Goal: Find specific page/section: Find specific page/section

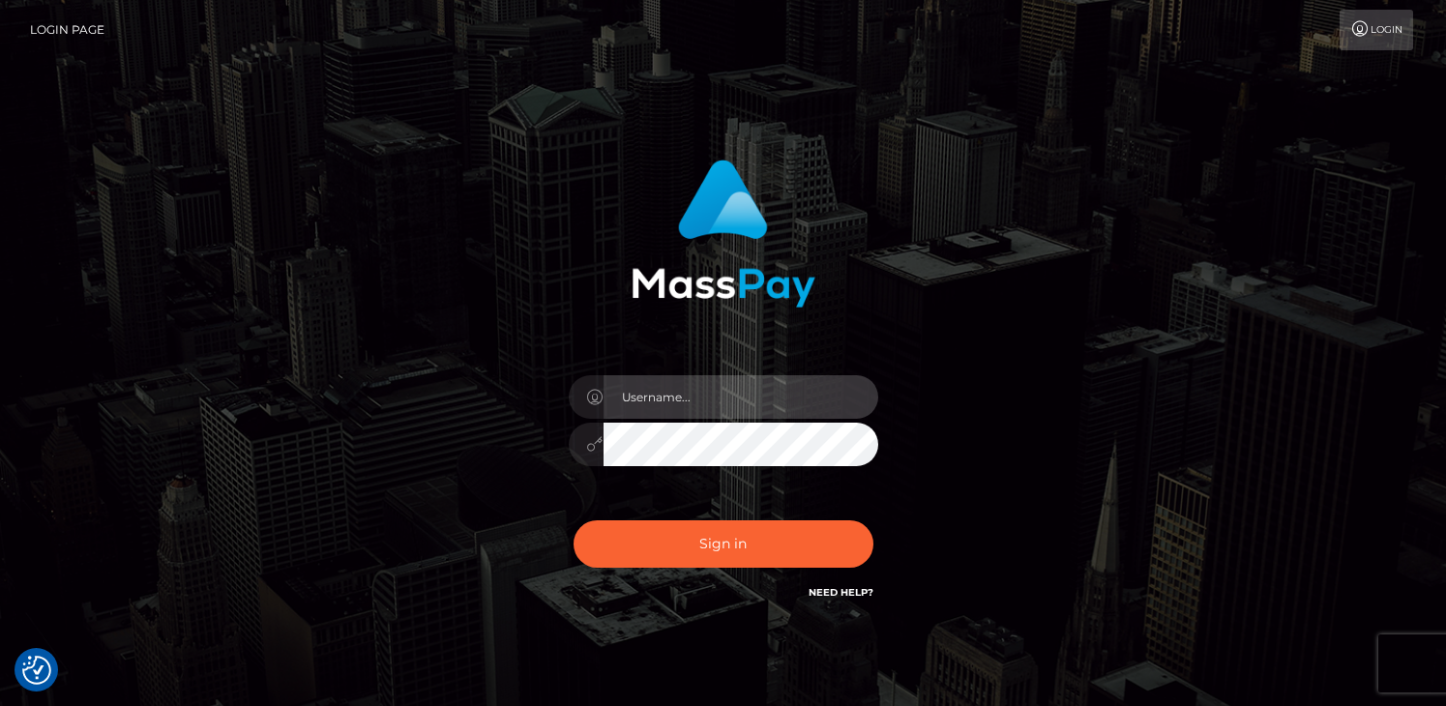
type input "grace.rush"
click at [691, 570] on div "Sign in Need Help?" at bounding box center [723, 552] width 338 height 86
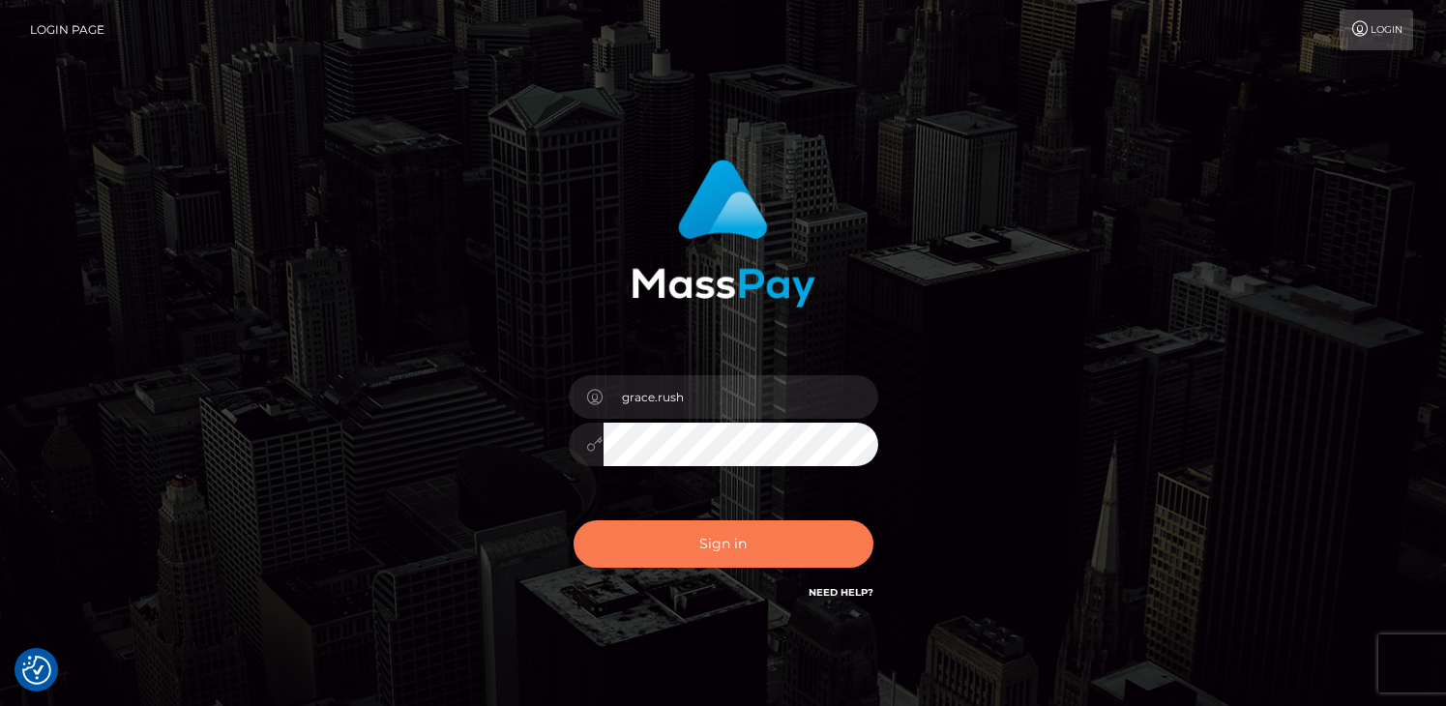
click at [689, 547] on button "Sign in" at bounding box center [723, 543] width 300 height 47
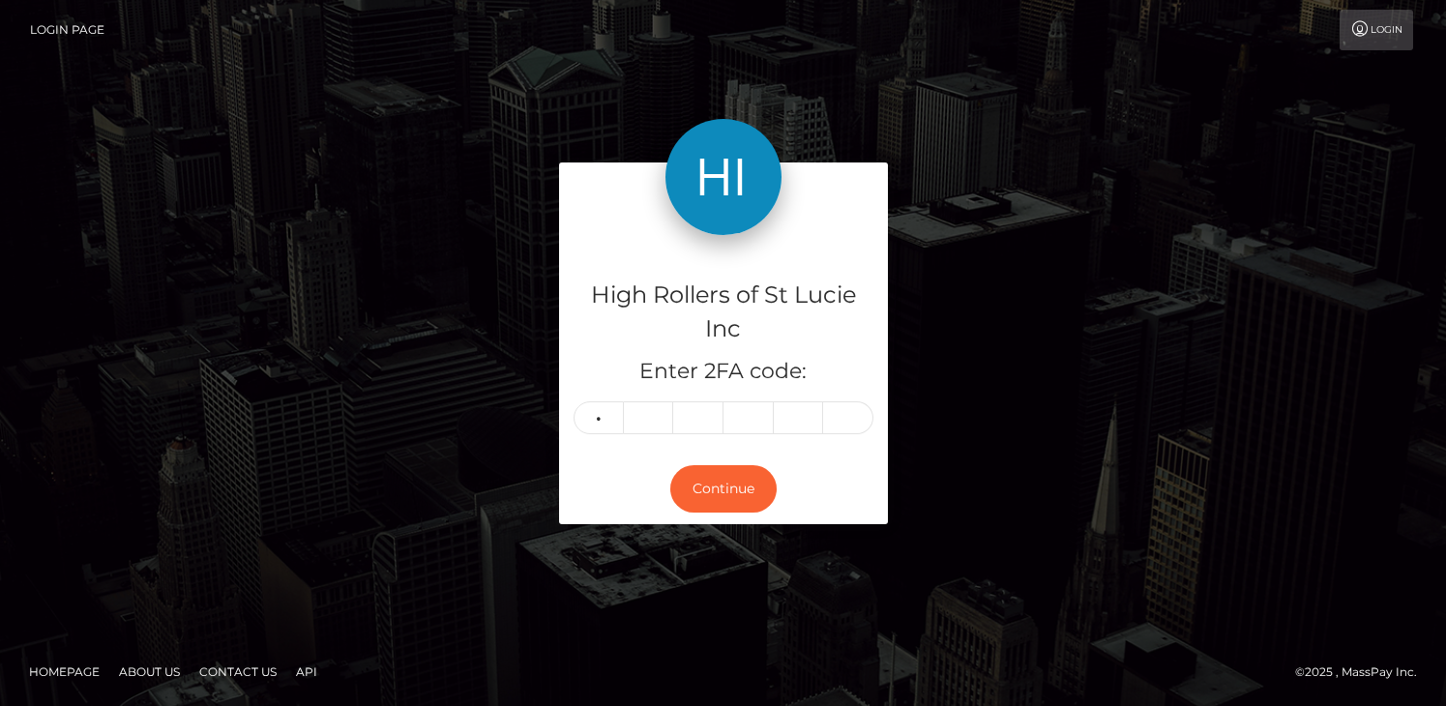
type input "8"
type input "2"
type input "0"
type input "3"
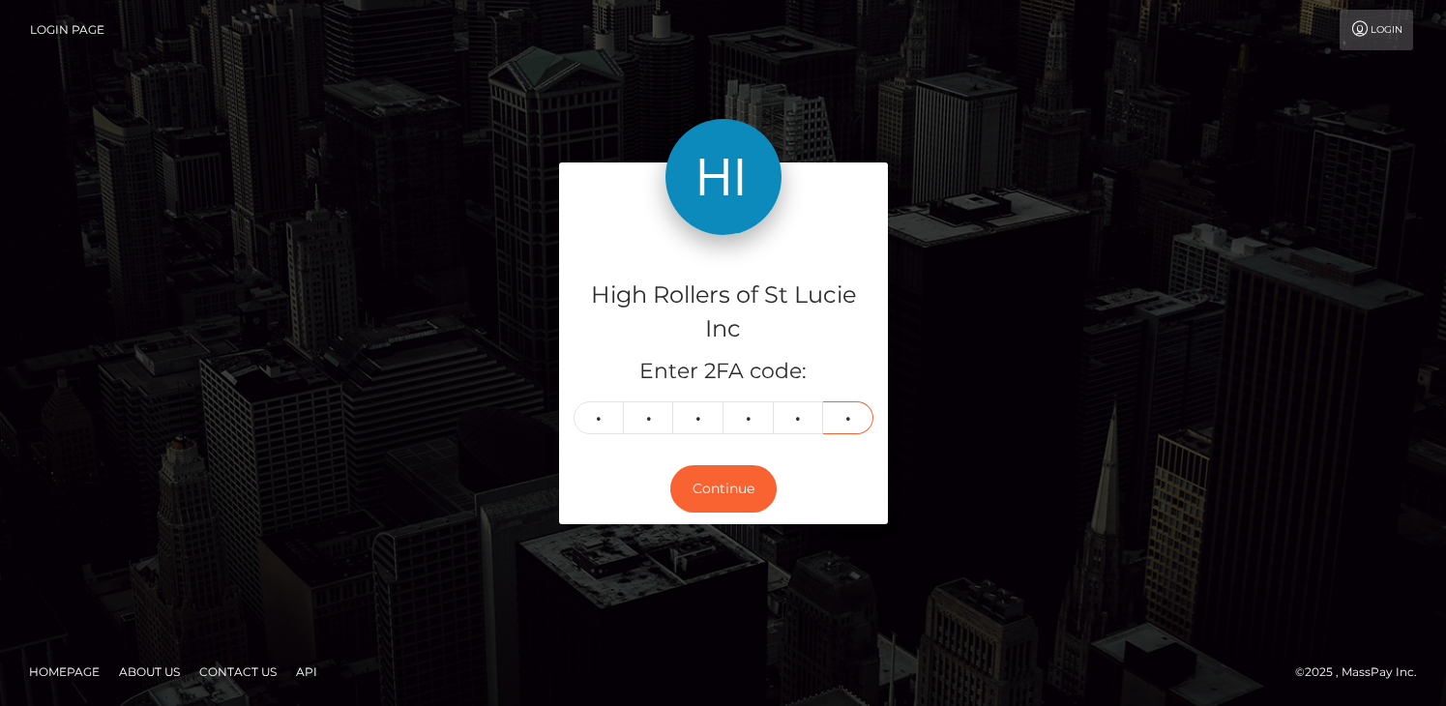
type input "7"
click at [733, 515] on div "Continue" at bounding box center [723, 489] width 329 height 71
click at [729, 486] on button "Continue" at bounding box center [723, 488] width 106 height 47
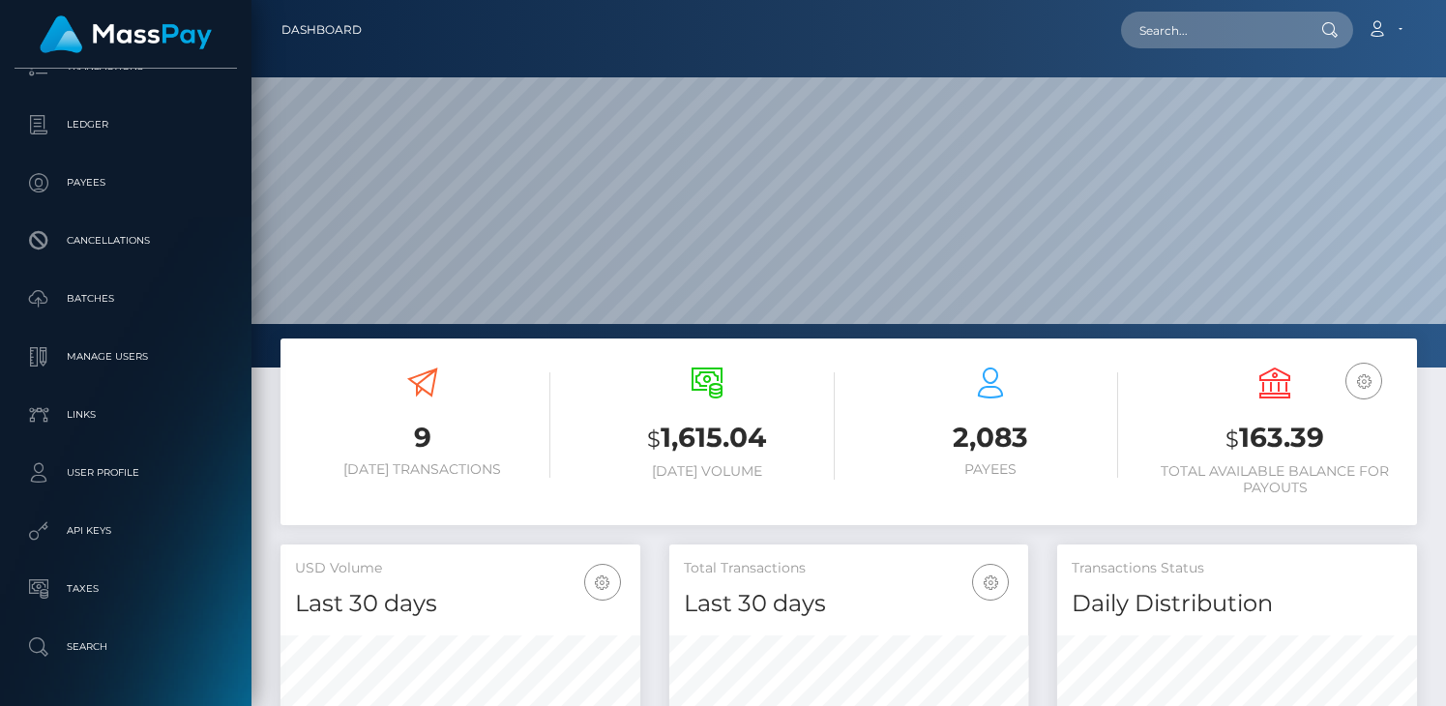
scroll to position [174, 0]
click at [132, 657] on p "Search" at bounding box center [125, 647] width 207 height 29
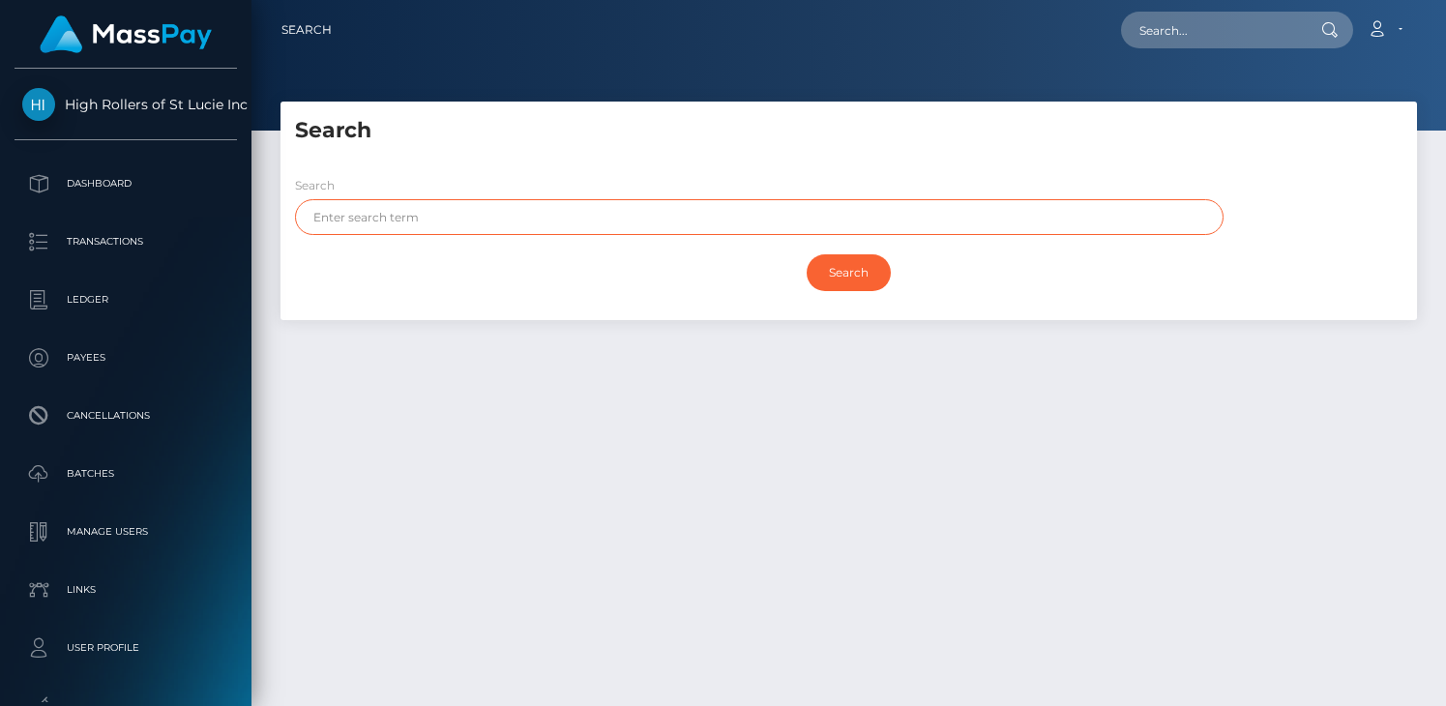
click at [392, 223] on input "text" at bounding box center [759, 217] width 928 height 36
type input "Celia Gomez"
click at [806, 254] on input "Search" at bounding box center [848, 272] width 84 height 37
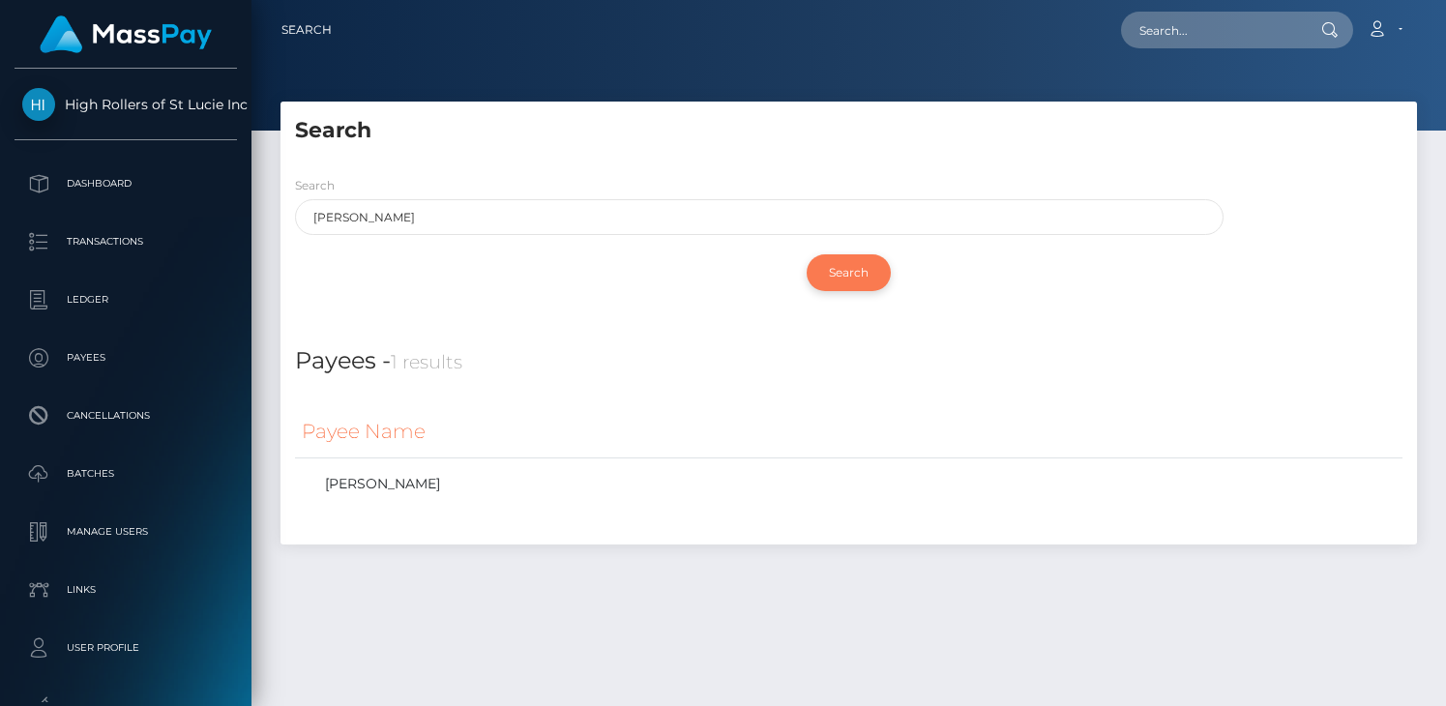
click at [832, 267] on input "Search" at bounding box center [848, 272] width 84 height 37
click at [422, 481] on link "CELIA DIANE GOMEZ" at bounding box center [849, 484] width 1094 height 28
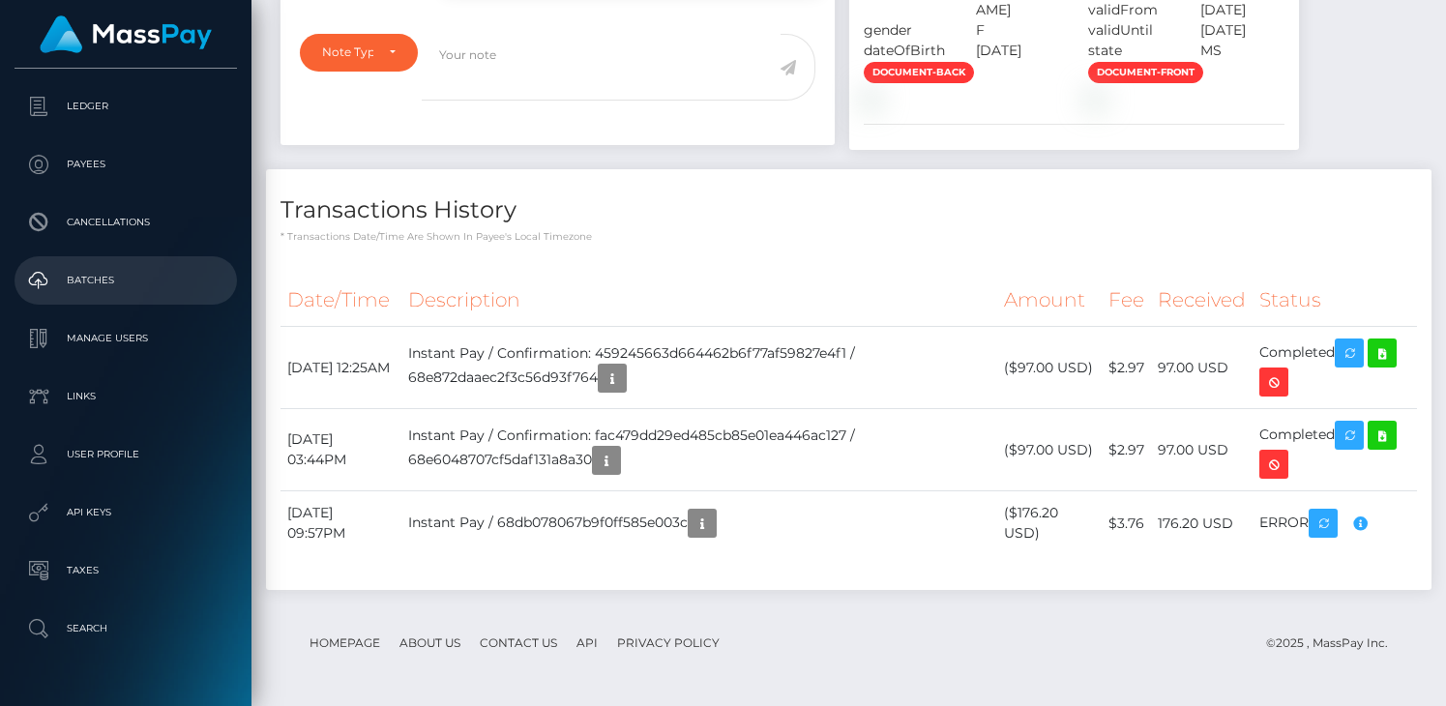
scroll to position [241, 0]
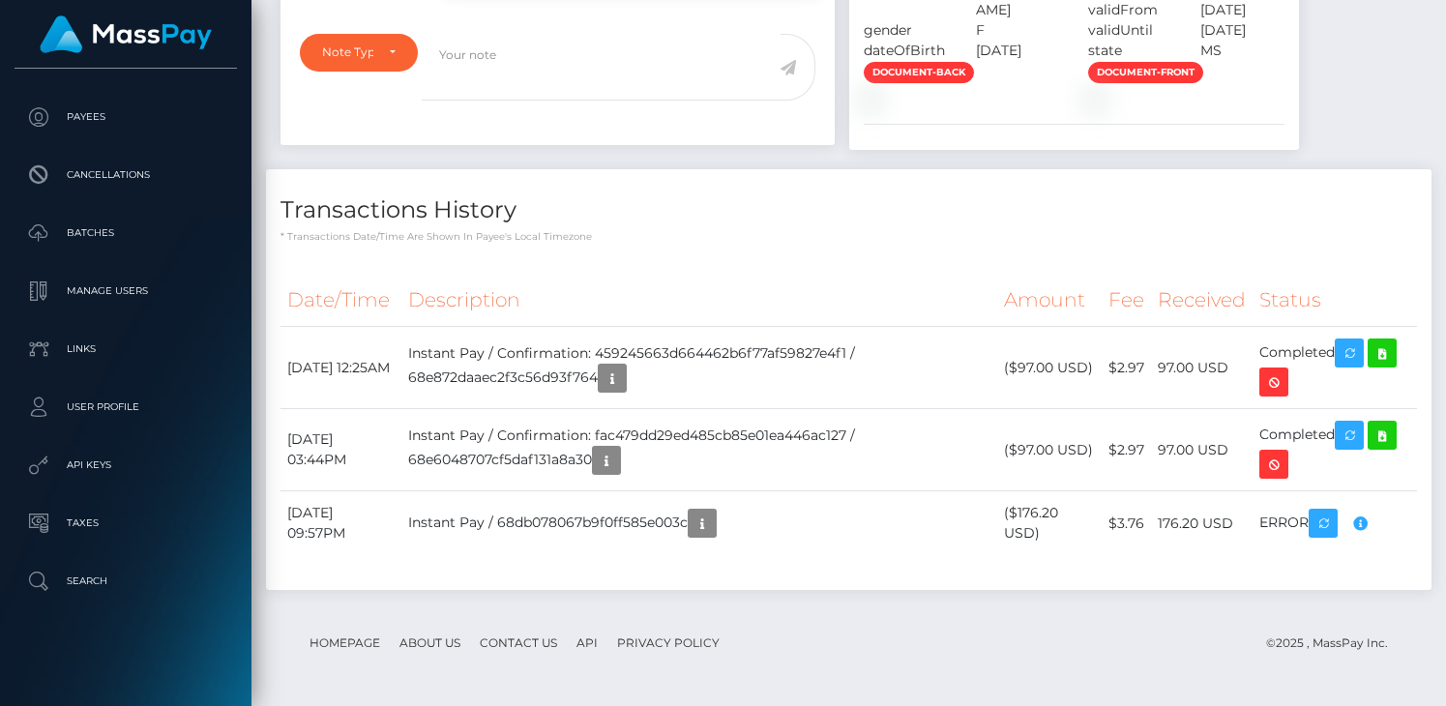
click at [101, 609] on div "High Rollers of St Lucie Inc Dashboard Transactions Ledger Payees Cancellations" at bounding box center [125, 385] width 251 height 633
click at [101, 584] on p "Search" at bounding box center [125, 581] width 207 height 29
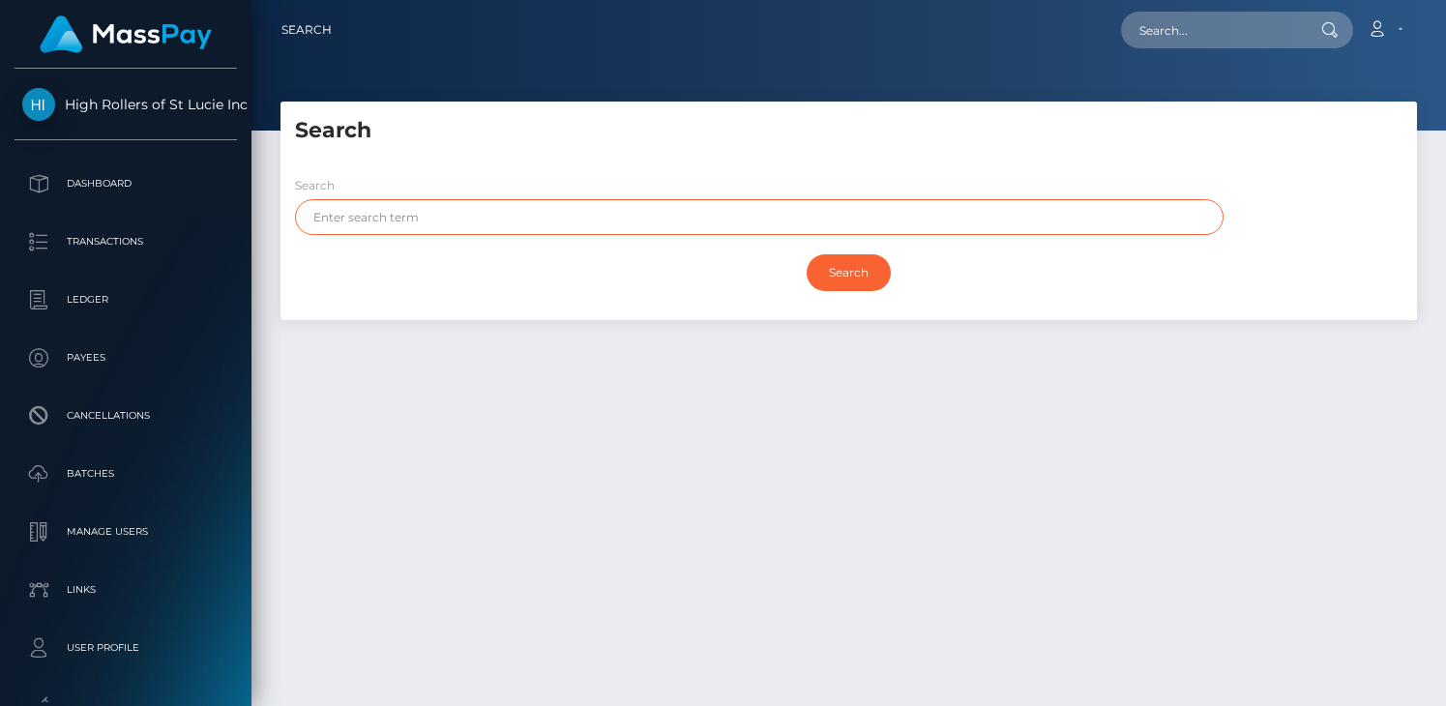
click at [494, 217] on input "text" at bounding box center [759, 217] width 928 height 36
paste input "[EMAIL_ADDRESS][DOMAIN_NAME]"
type input "[EMAIL_ADDRESS][DOMAIN_NAME]"
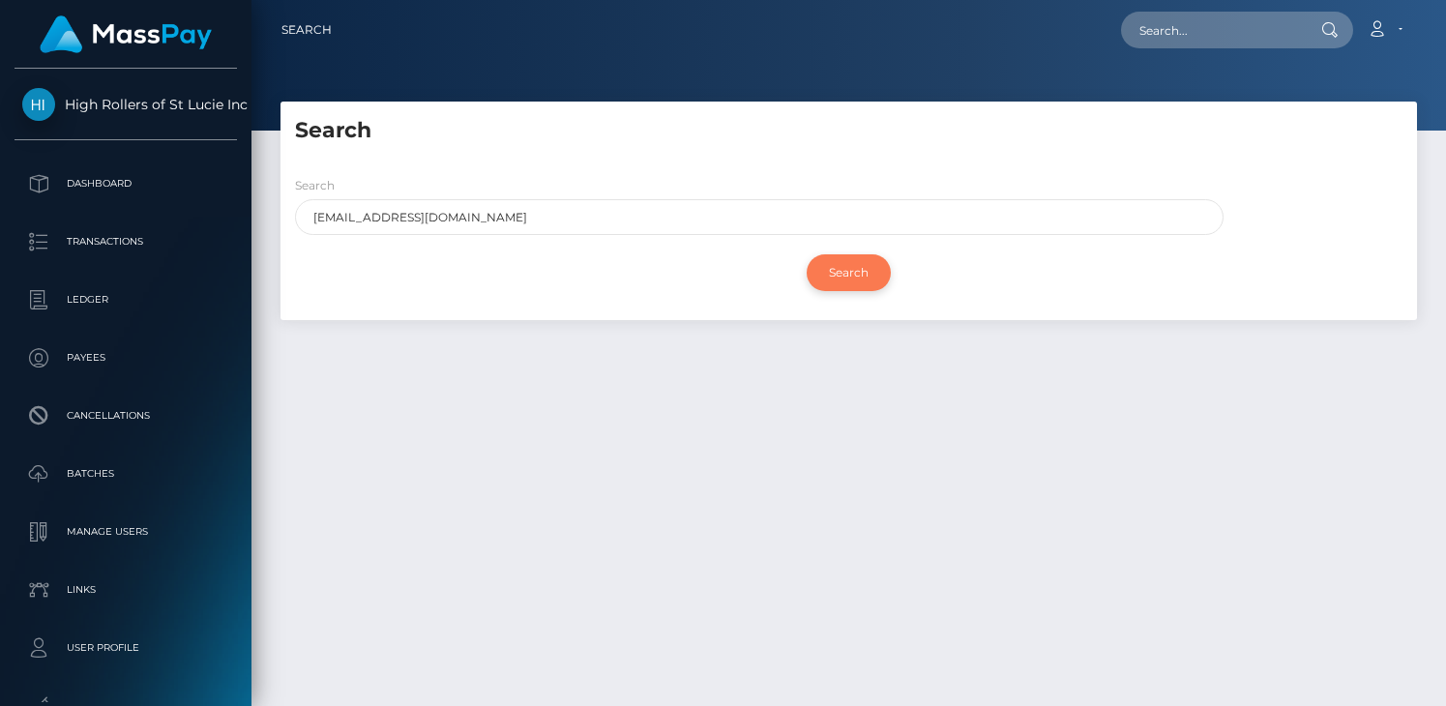
click at [860, 263] on input "Search" at bounding box center [848, 272] width 84 height 37
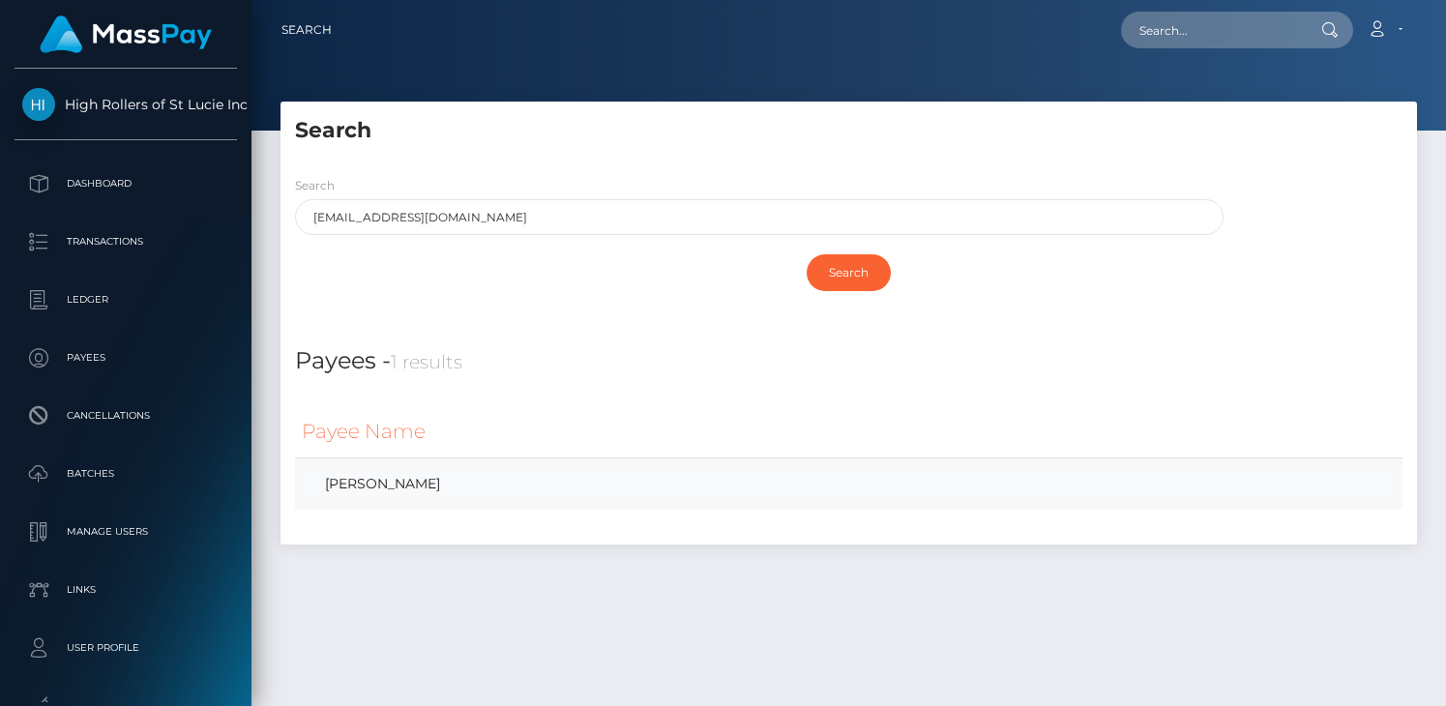
click at [373, 486] on link "[PERSON_NAME]" at bounding box center [849, 484] width 1094 height 28
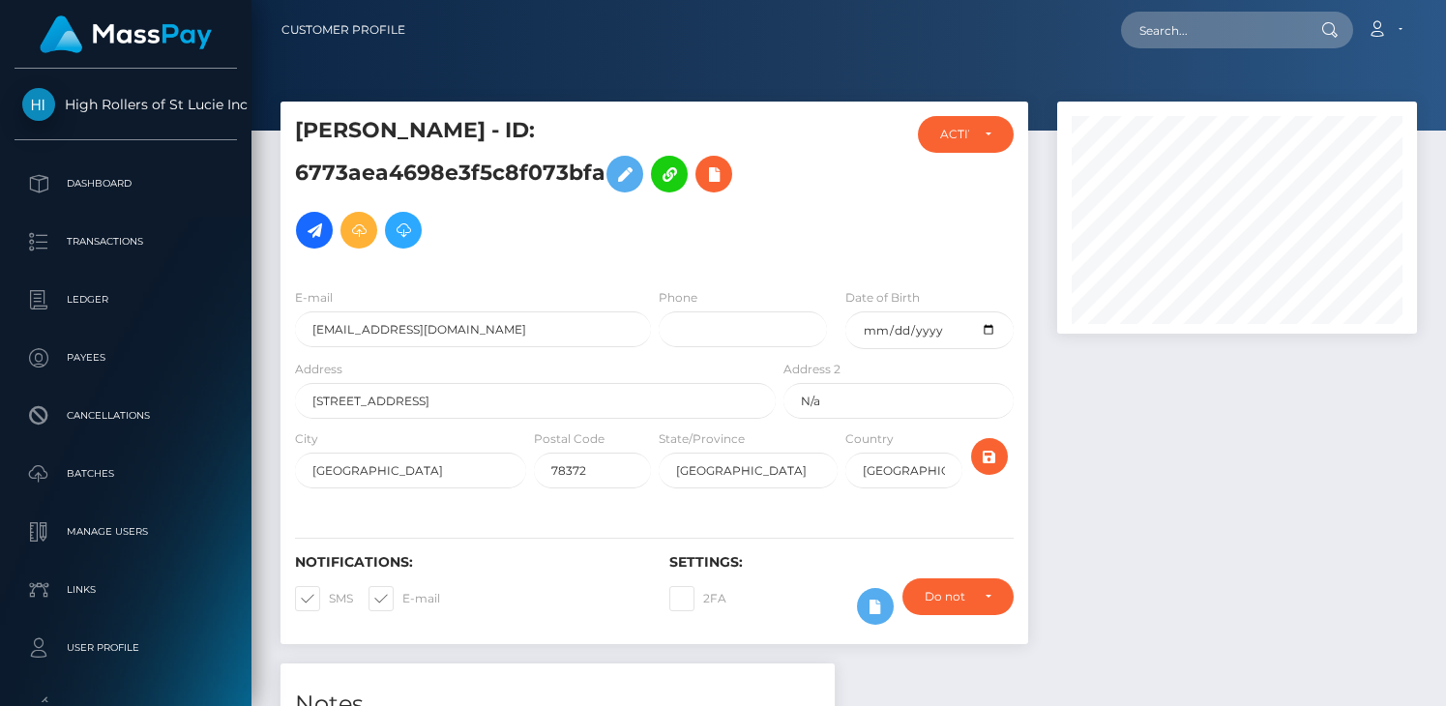
scroll to position [232, 360]
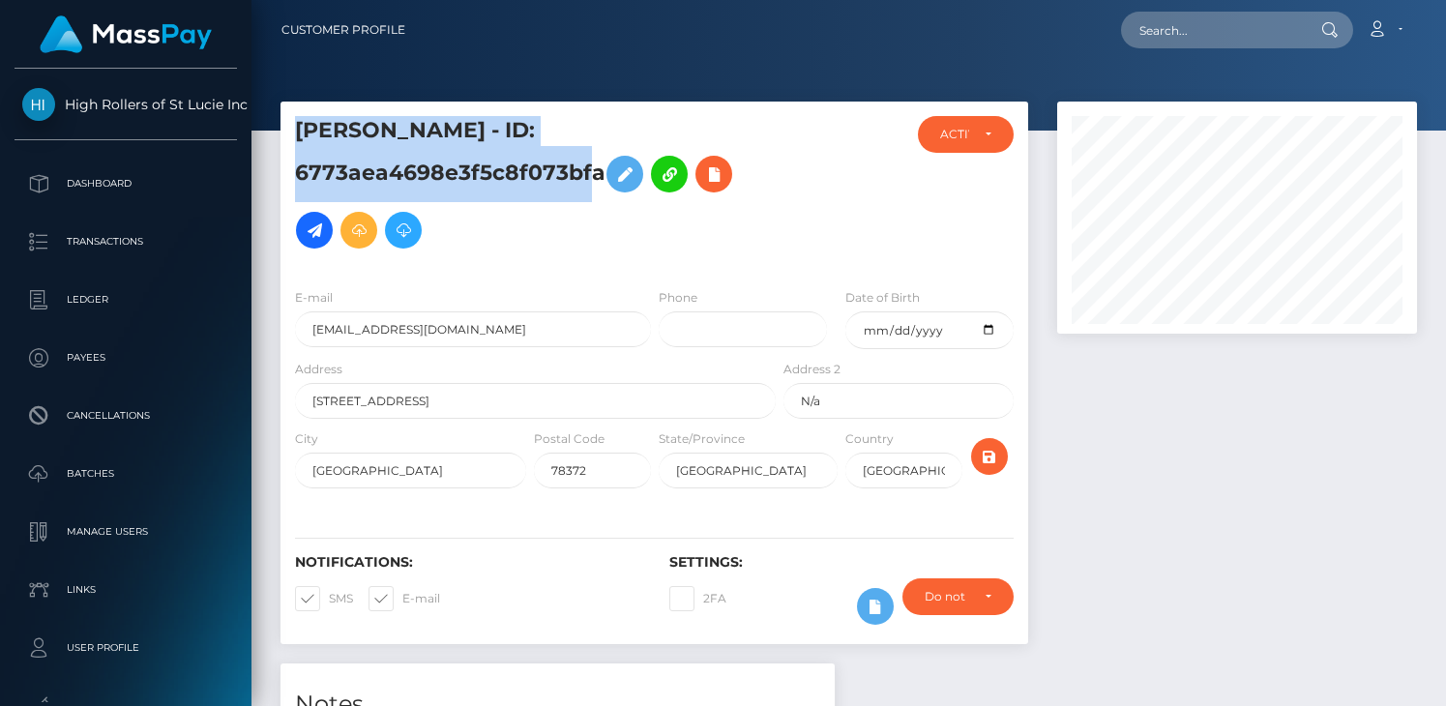
drag, startPoint x: 294, startPoint y: 128, endPoint x: 601, endPoint y: 175, distance: 310.2
click at [601, 175] on h5 "John Hidock - ID: 6773aea4698e3f5c8f073bfa" at bounding box center [530, 187] width 470 height 142
copy h5 "John Hidock - ID: 6773aea4698e3f5c8f073bfa"
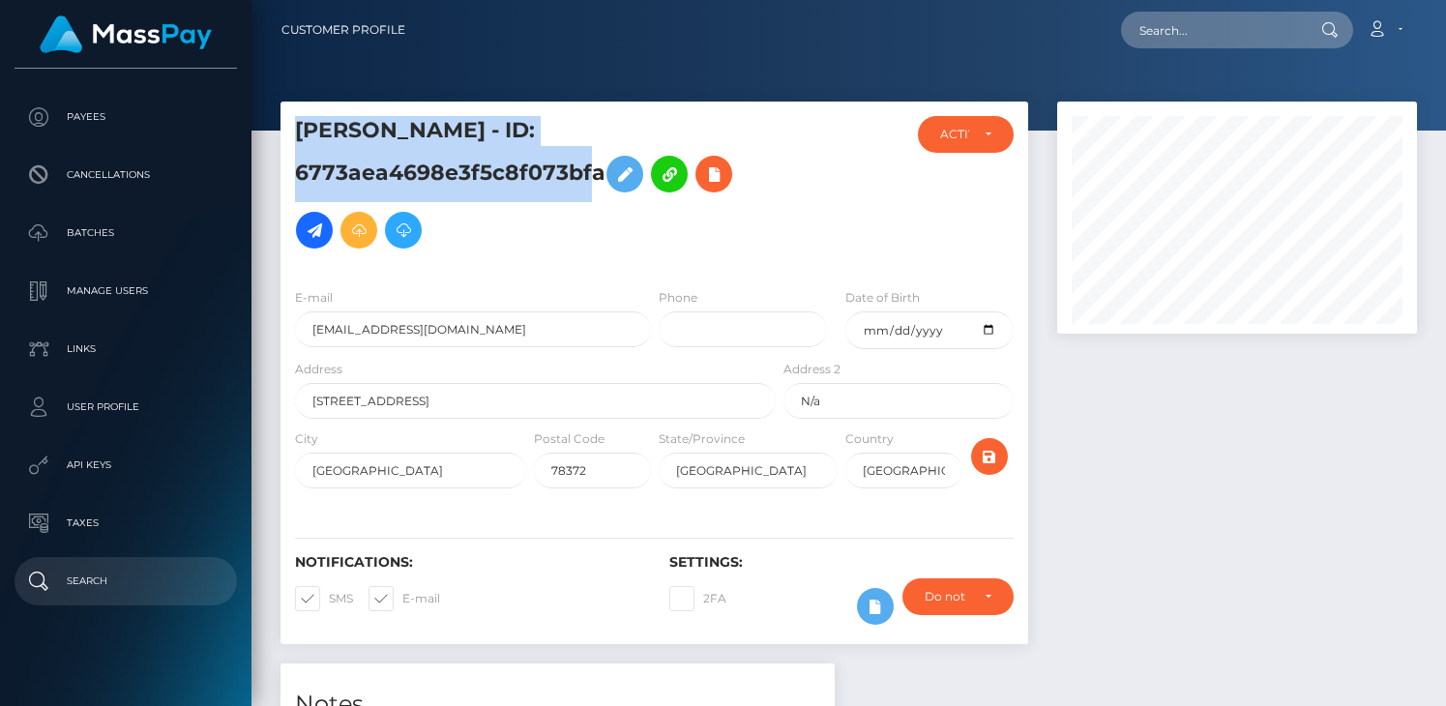
click at [115, 577] on p "Search" at bounding box center [125, 581] width 207 height 29
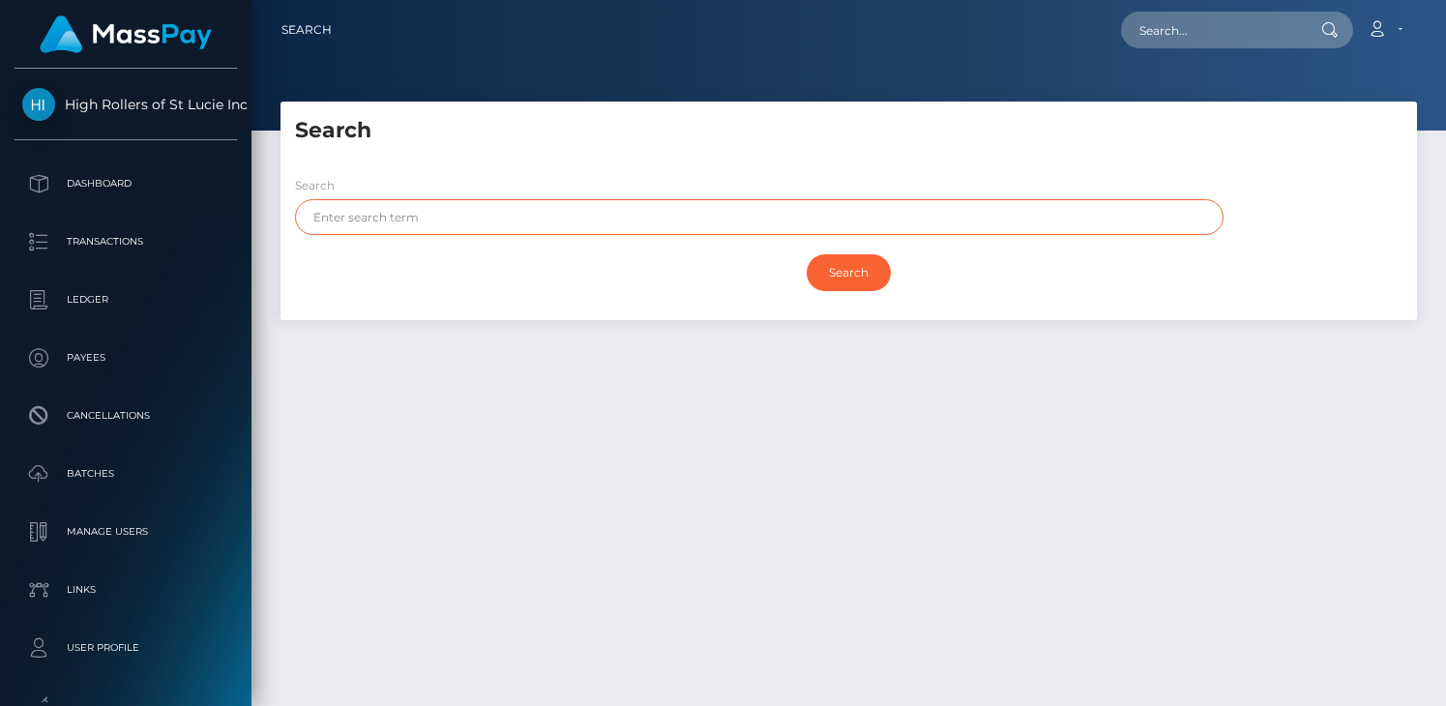
click at [425, 229] on input "text" at bounding box center [759, 217] width 928 height 36
paste input "Taylor Flanigan"
type input "Taylor Flanigan"
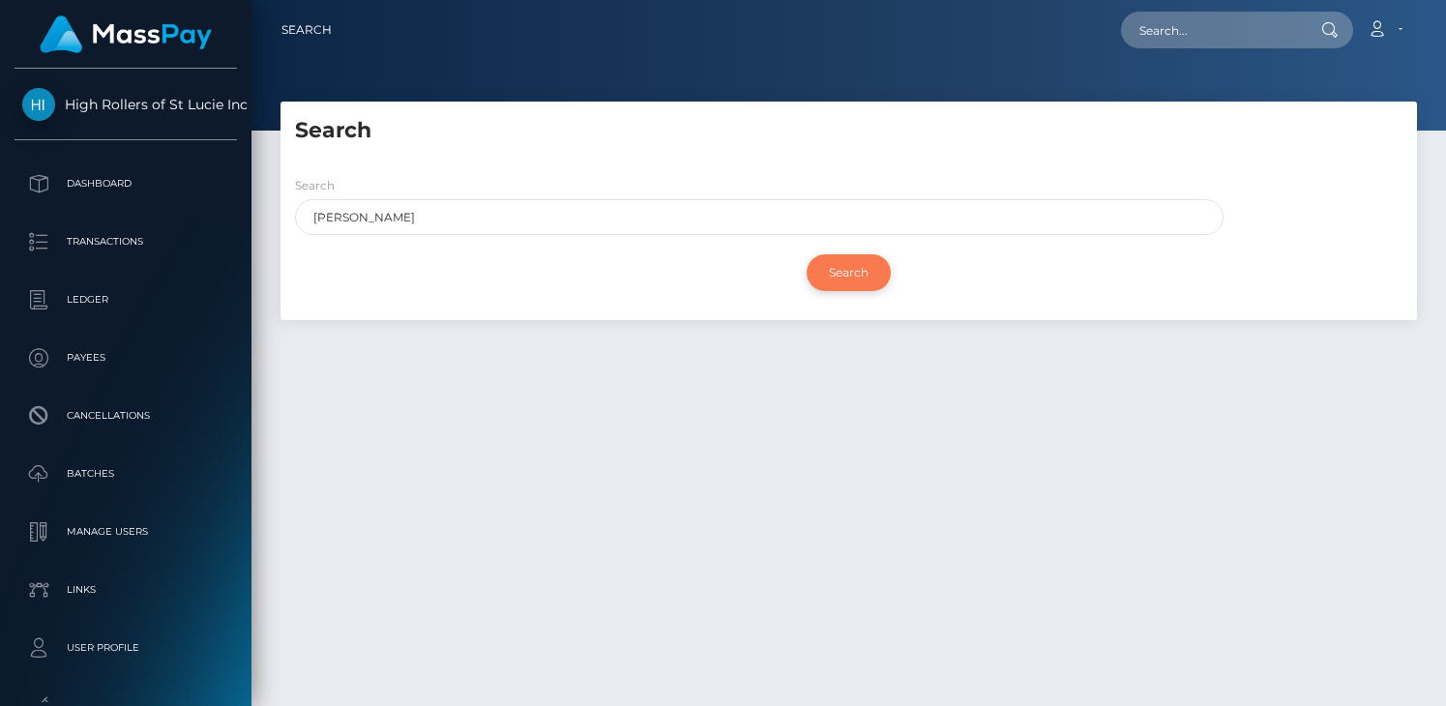
click at [841, 270] on input "Search" at bounding box center [848, 272] width 84 height 37
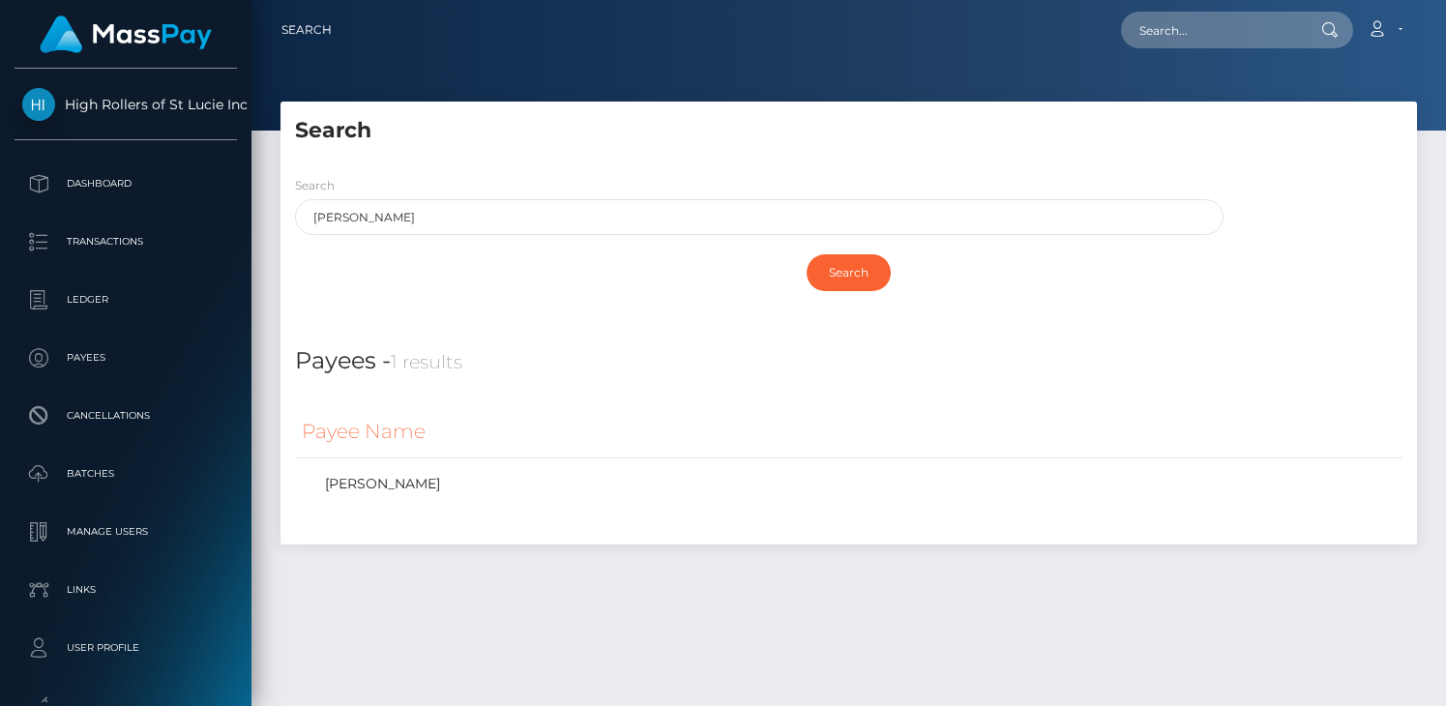
click at [785, 166] on div "Search Taylor Flanigan Search" at bounding box center [848, 241] width 1136 height 160
click at [428, 477] on link "Taylor Flanigan" at bounding box center [849, 484] width 1094 height 28
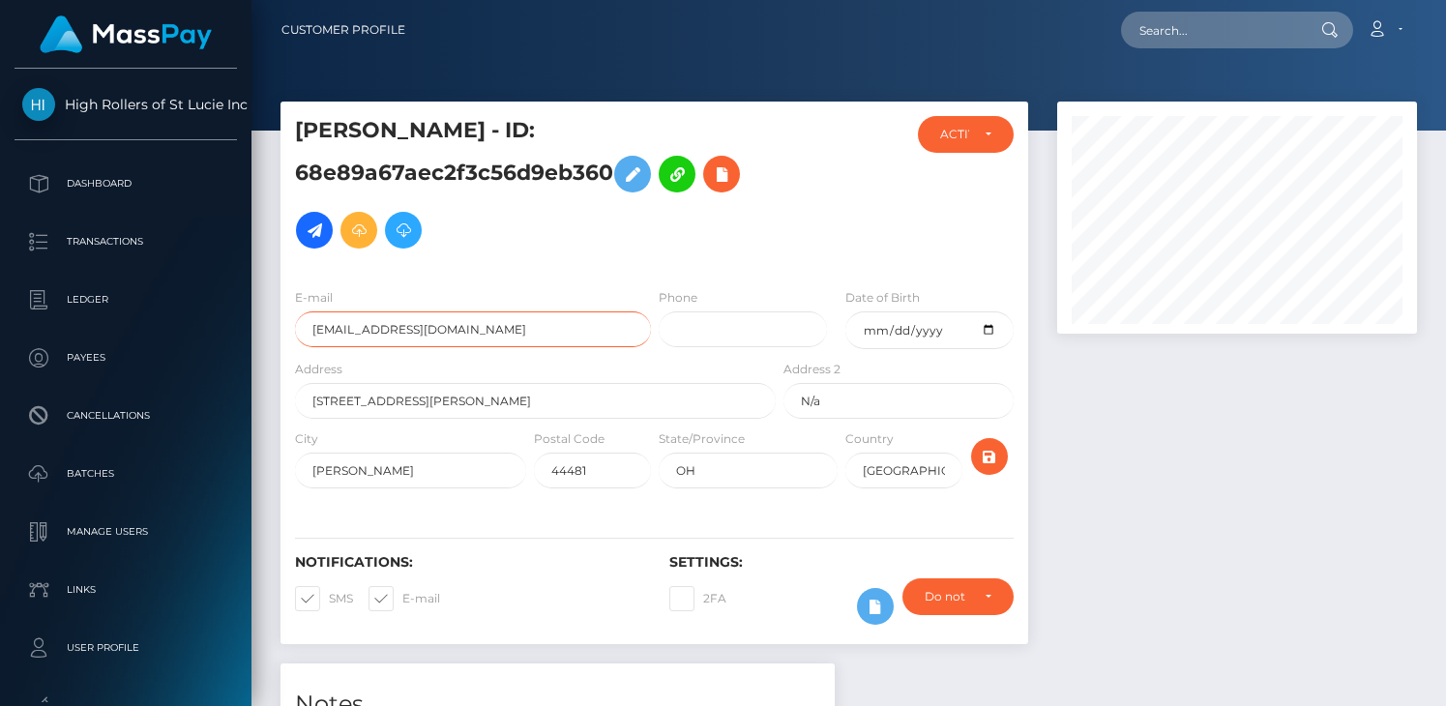
click at [511, 320] on input "[EMAIL_ADDRESS][DOMAIN_NAME]" at bounding box center [473, 329] width 356 height 36
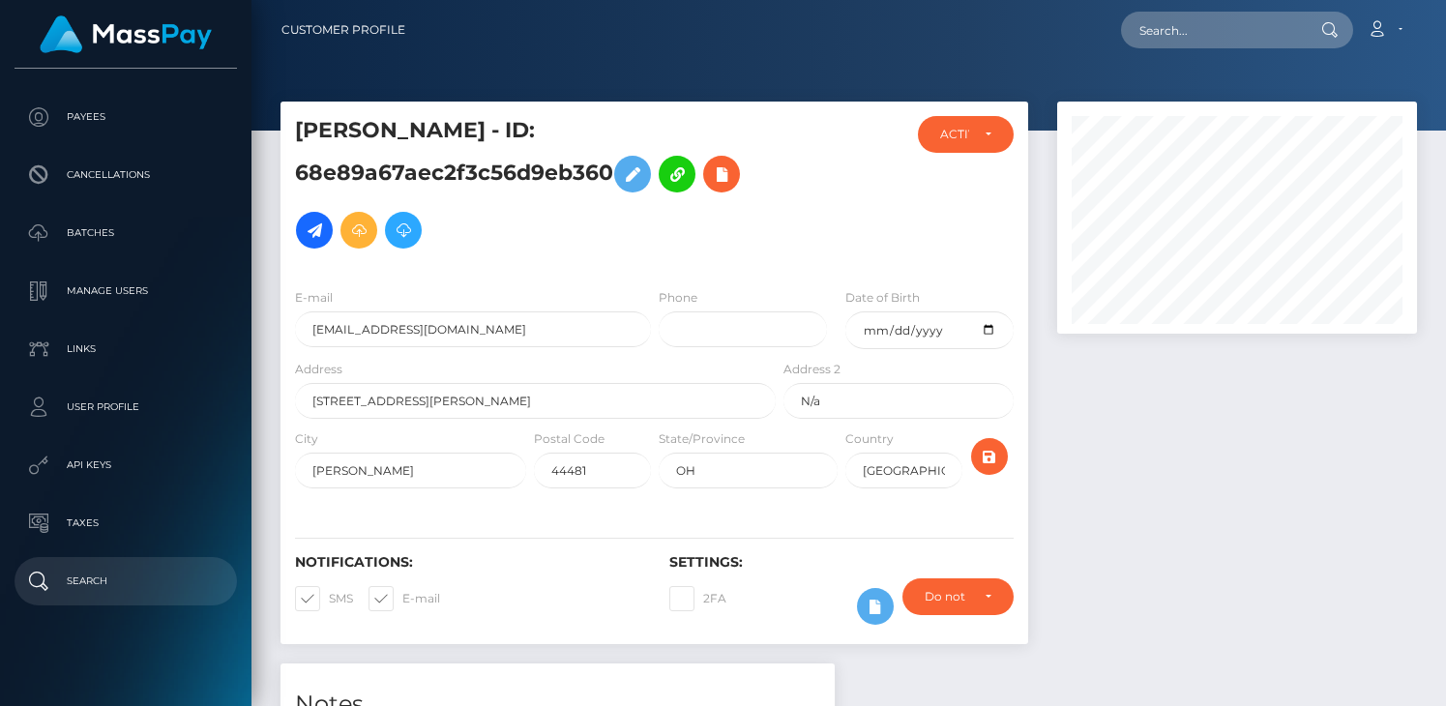
click at [99, 571] on p "Search" at bounding box center [125, 581] width 207 height 29
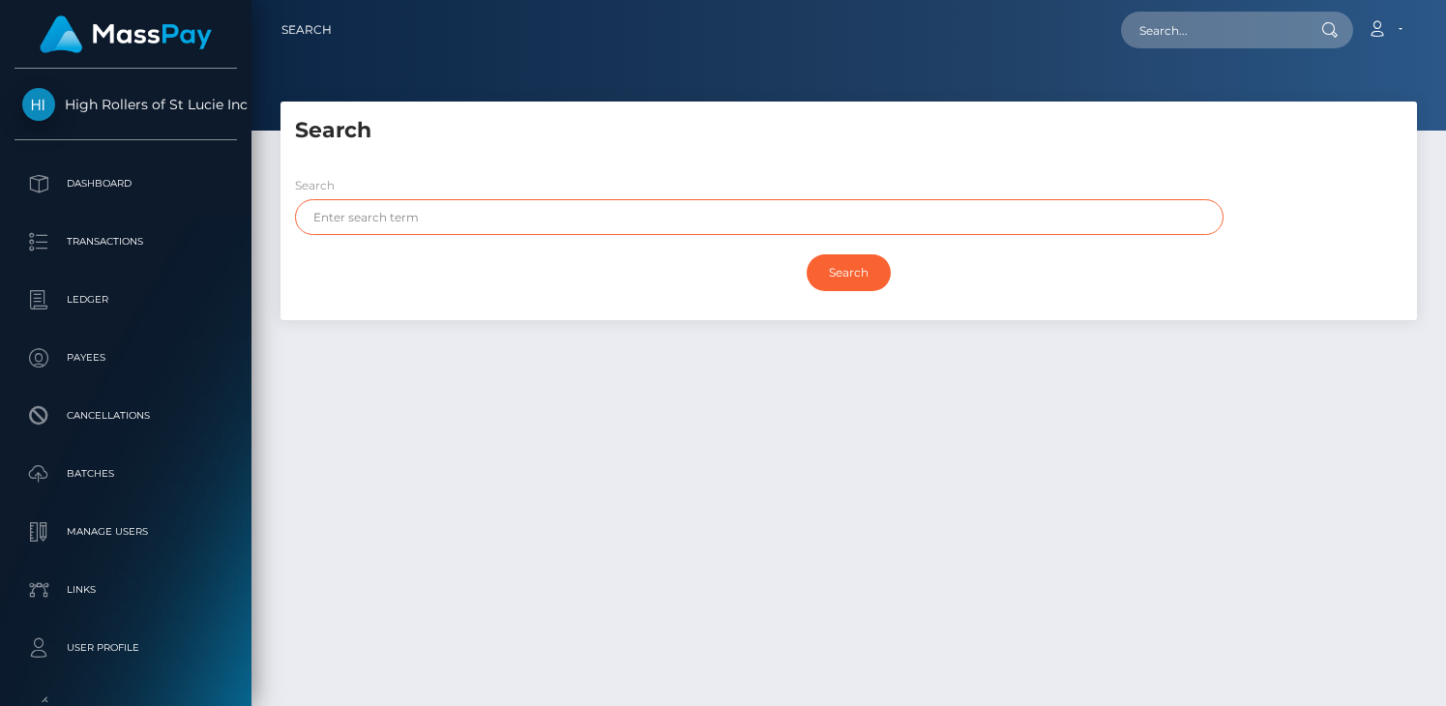
click at [403, 231] on input "text" at bounding box center [759, 217] width 928 height 36
paste input "[EMAIL_ADDRESS][DOMAIN_NAME]"
type input "[EMAIL_ADDRESS][DOMAIN_NAME]"
click at [806, 254] on input "Search" at bounding box center [848, 272] width 84 height 37
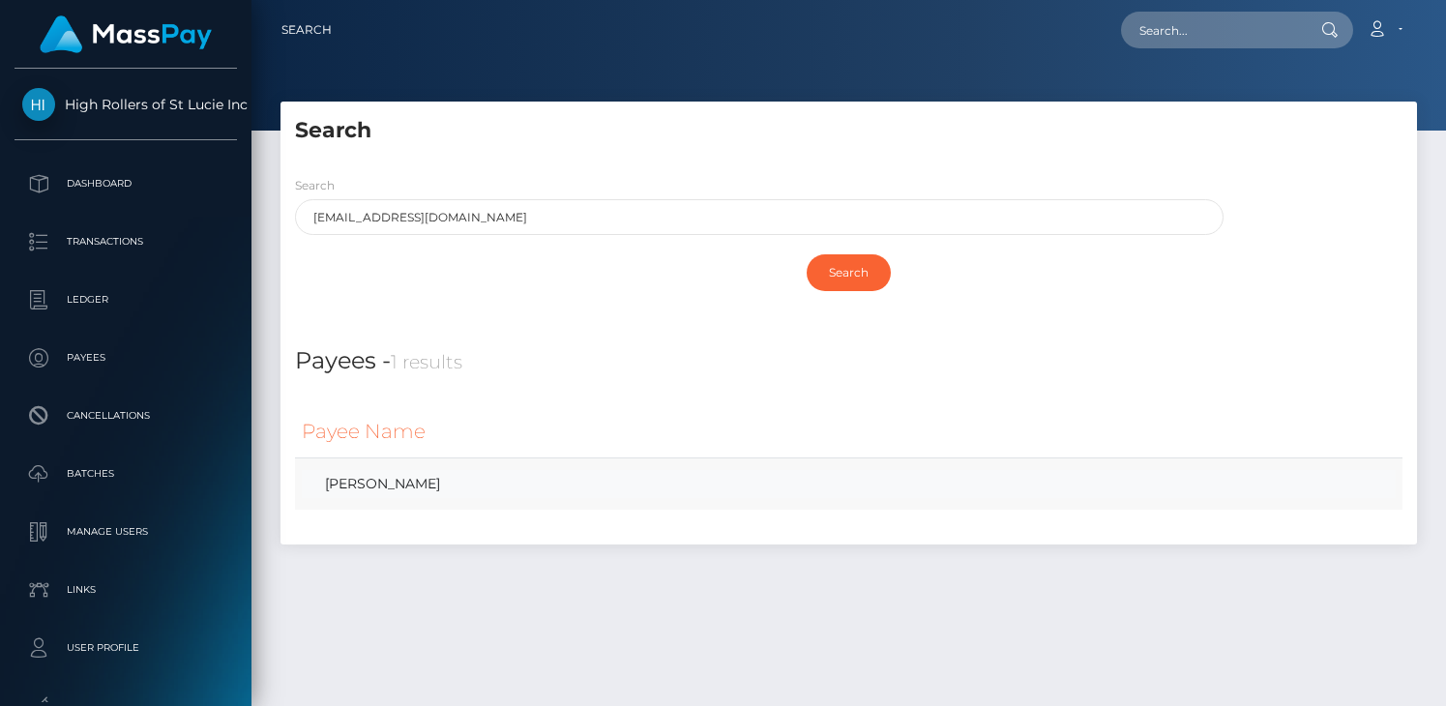
click at [427, 485] on link "Laura Montalvo" at bounding box center [849, 484] width 1094 height 28
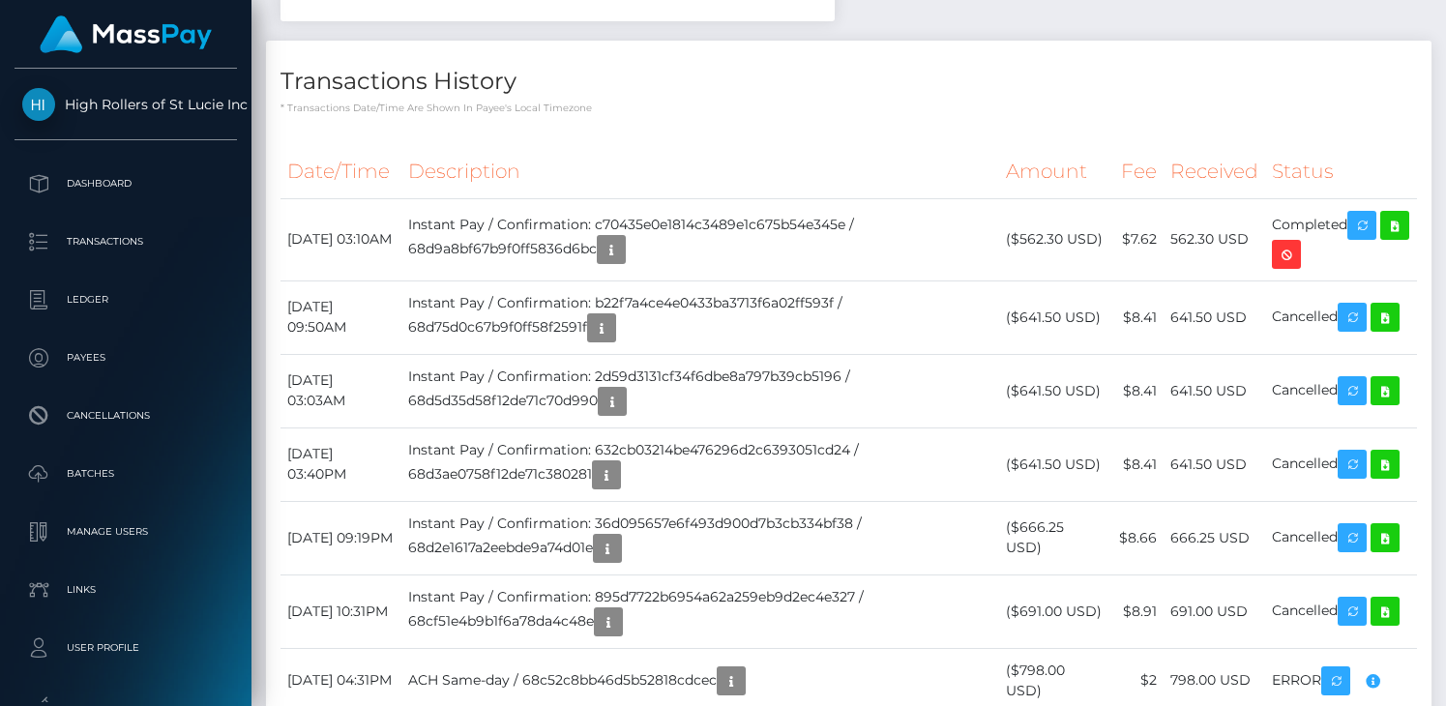
scroll to position [843, 0]
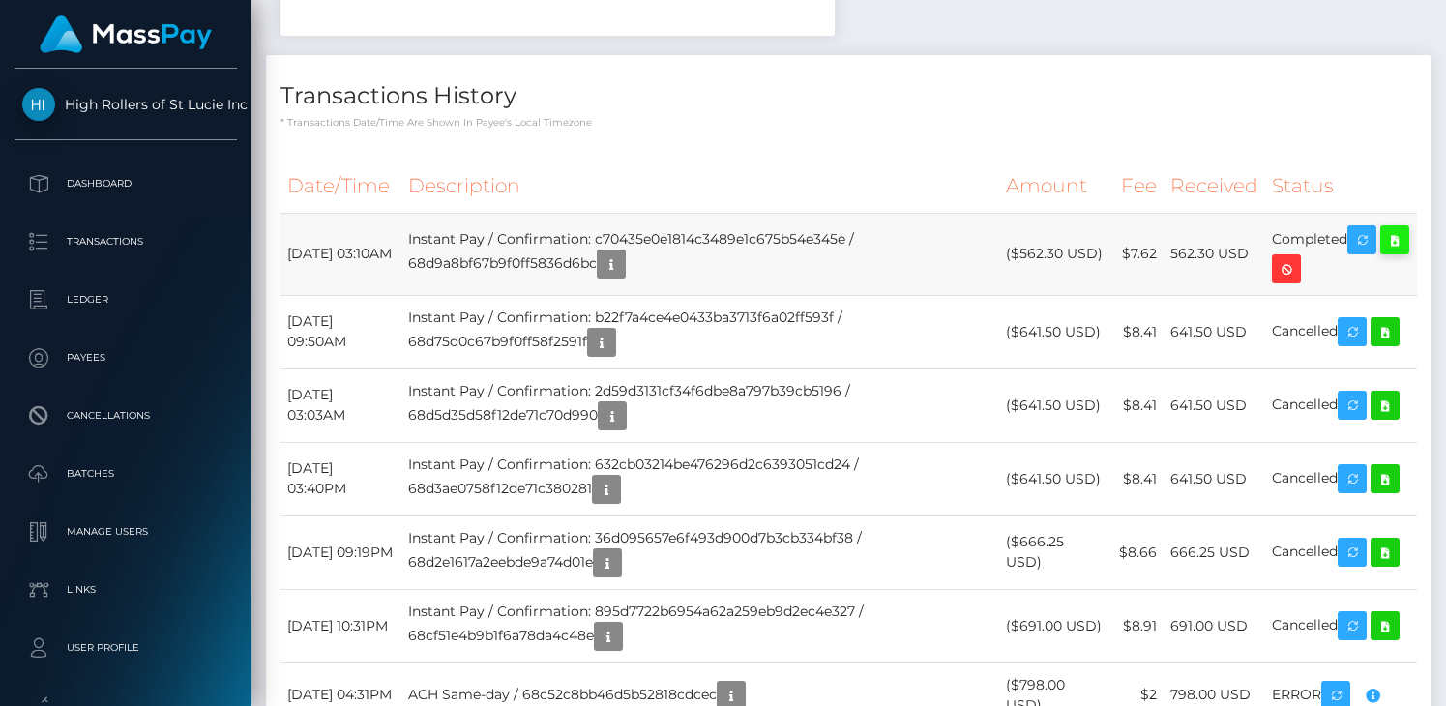
click at [1383, 252] on icon at bounding box center [1394, 240] width 23 height 24
